Goal: Entertainment & Leisure: Consume media (video, audio)

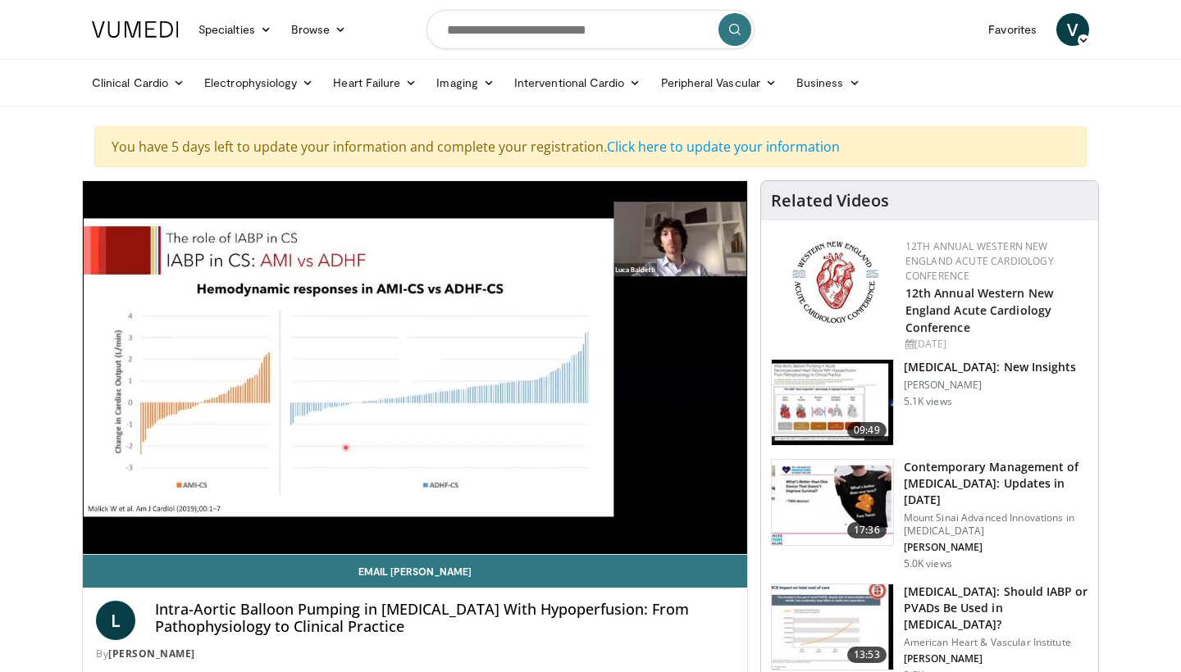
click at [415, 367] on span "Video Player" at bounding box center [415, 367] width 0 height 0
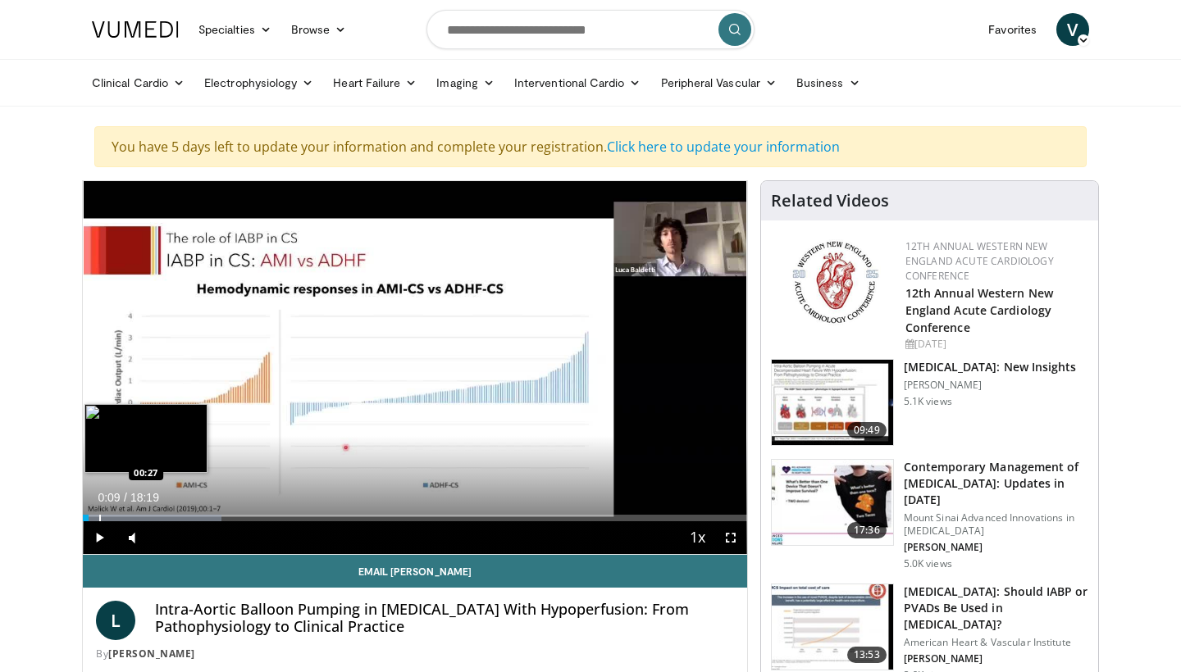
click at [99, 518] on div "Progress Bar" at bounding box center [100, 518] width 2 height 7
click at [112, 516] on div "Progress Bar" at bounding box center [113, 518] width 2 height 7
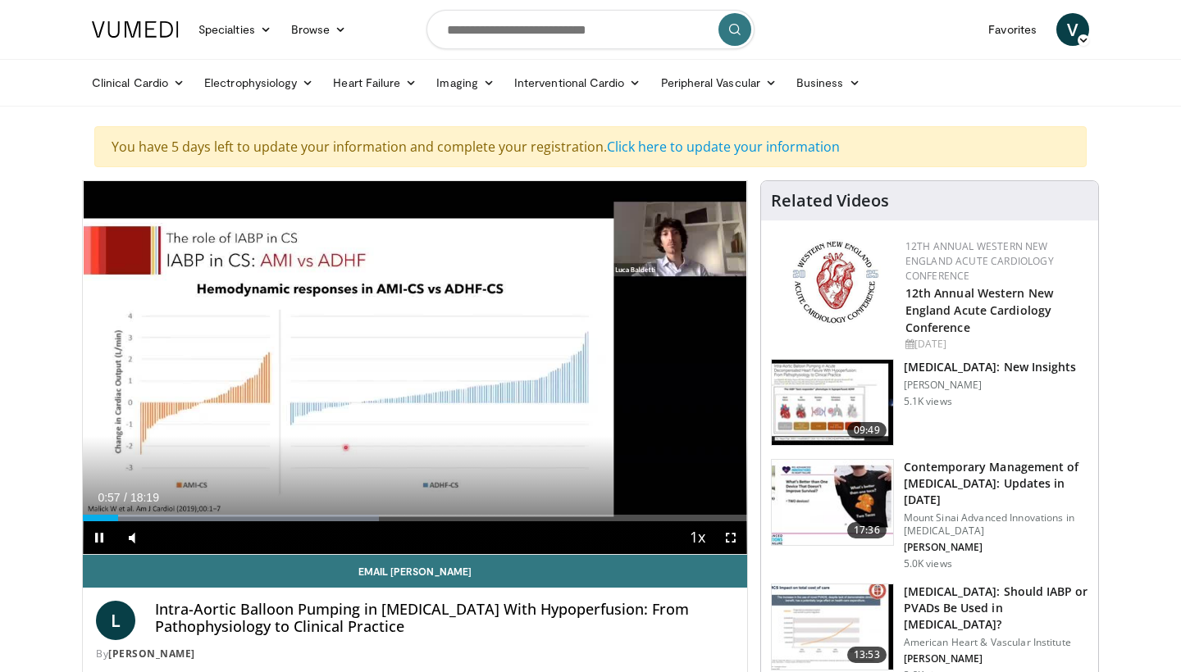
click at [98, 535] on span "Video Player" at bounding box center [99, 538] width 33 height 33
click at [103, 539] on span "Video Player" at bounding box center [99, 538] width 33 height 33
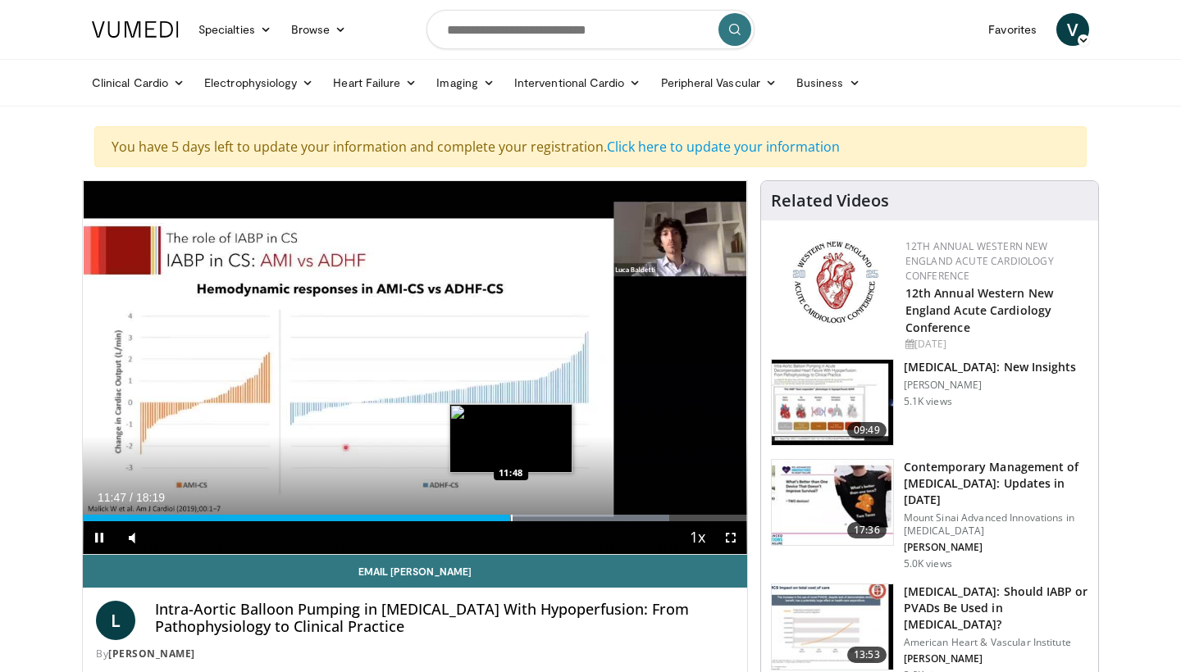
click at [510, 518] on div "Loaded : 88.25% 11:47 11:48" at bounding box center [415, 518] width 664 height 7
click at [519, 518] on div "Progress Bar" at bounding box center [520, 518] width 2 height 7
click at [531, 515] on div "Progress Bar" at bounding box center [532, 518] width 2 height 7
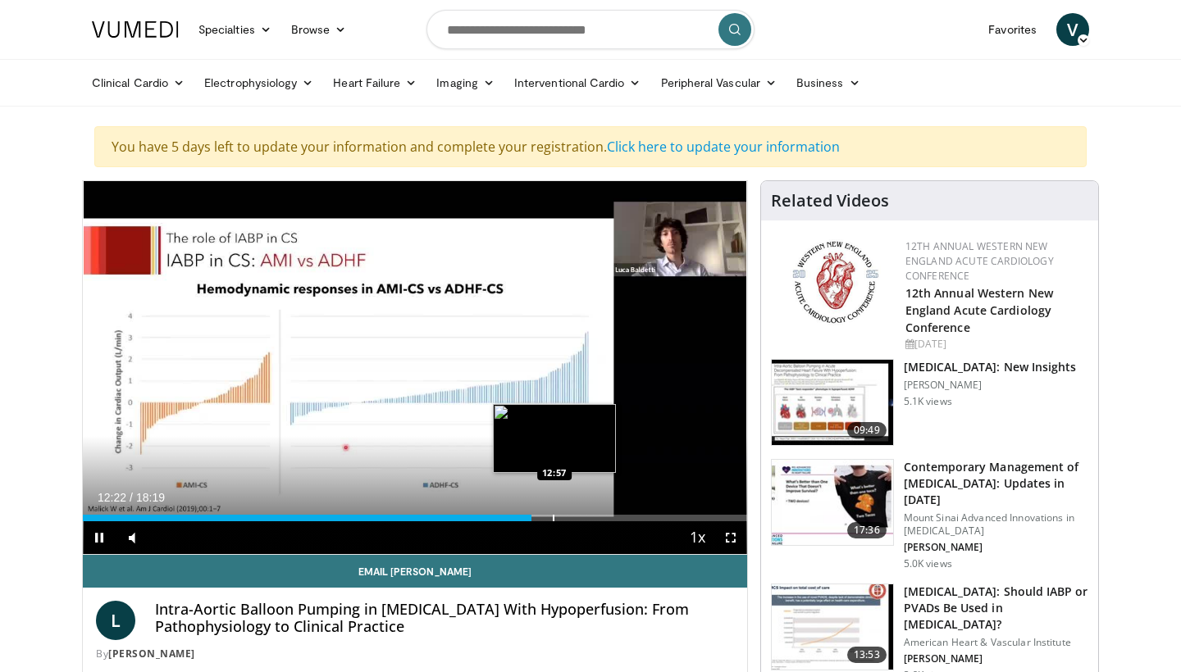
click at [556, 517] on div "Loaded : 67.32% 12:22 12:57" at bounding box center [415, 518] width 664 height 7
click at [550, 519] on div "Progress Bar" at bounding box center [551, 518] width 2 height 7
click at [544, 518] on div "Loaded : 71.28% 12:43 12:43" at bounding box center [415, 518] width 664 height 7
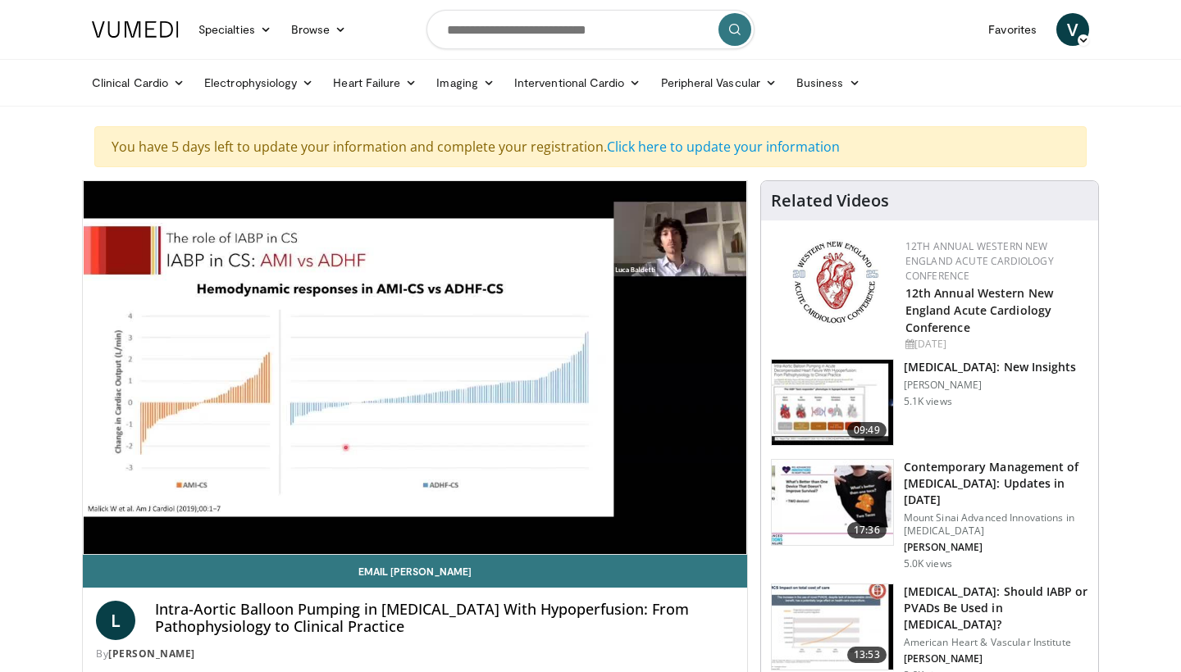
click at [537, 548] on div "12:44" at bounding box center [314, 551] width 462 height 7
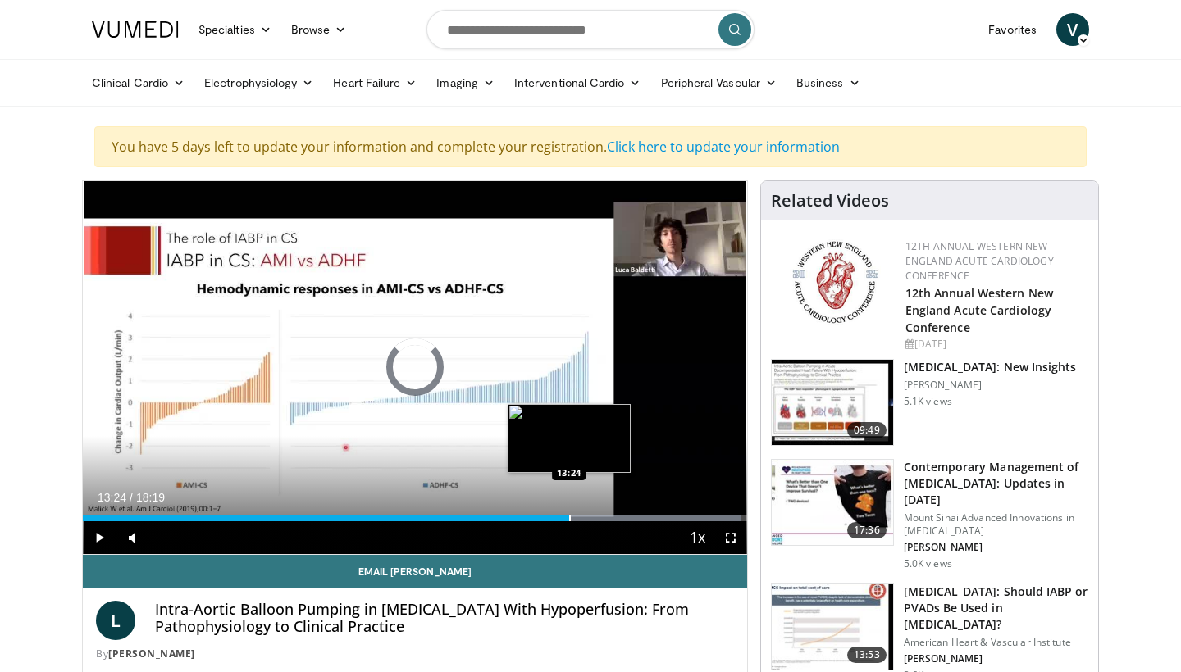
click at [569, 518] on div "Progress Bar" at bounding box center [570, 518] width 2 height 7
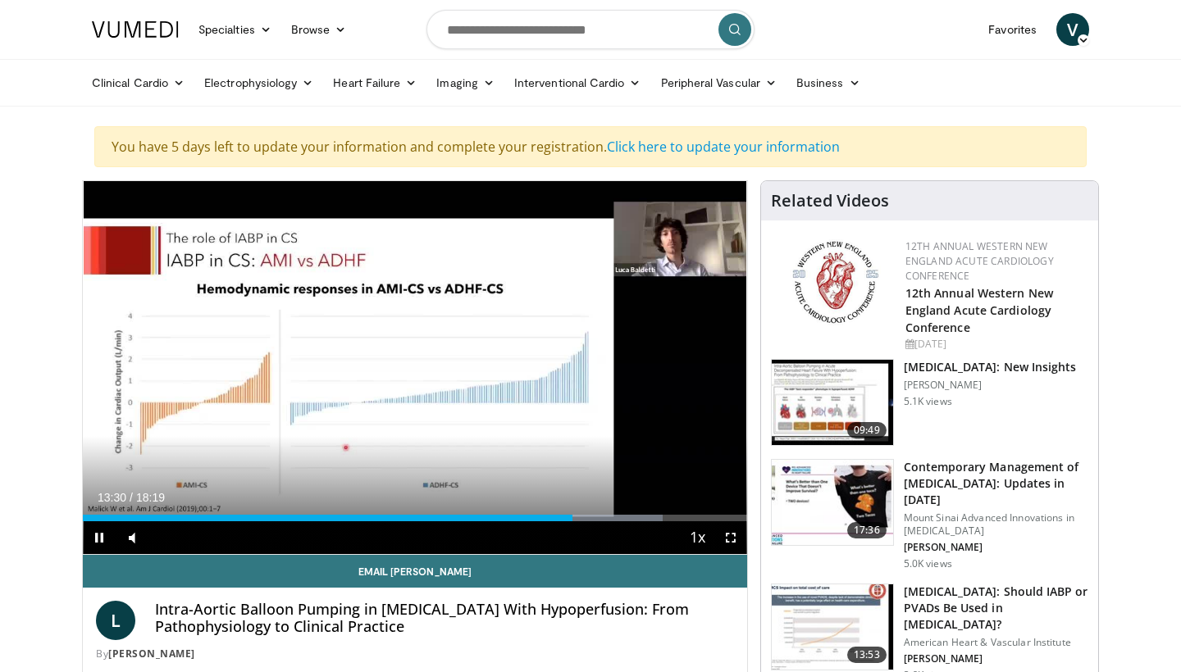
click at [91, 540] on span "Video Player" at bounding box center [99, 538] width 33 height 33
